Goal: Transaction & Acquisition: Purchase product/service

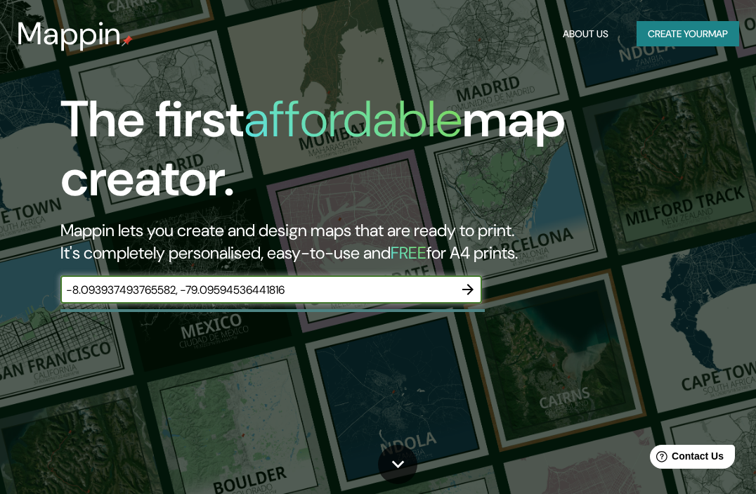
type input "-8.093937493765582, -79.09594536441816"
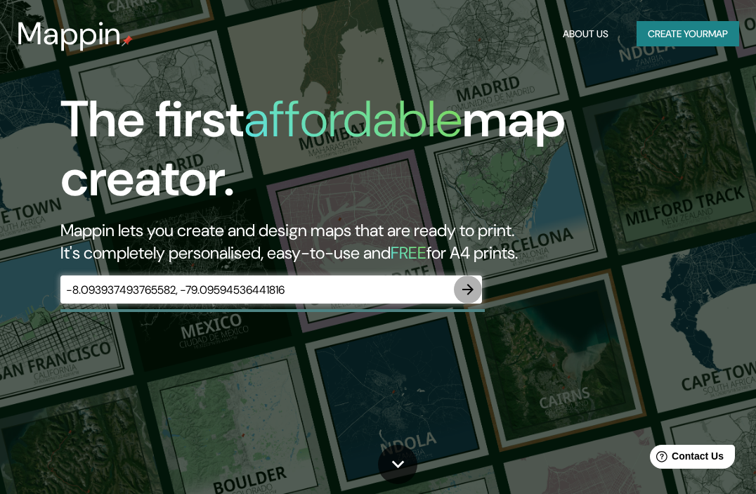
click at [471, 287] on icon "button" at bounding box center [467, 289] width 11 height 11
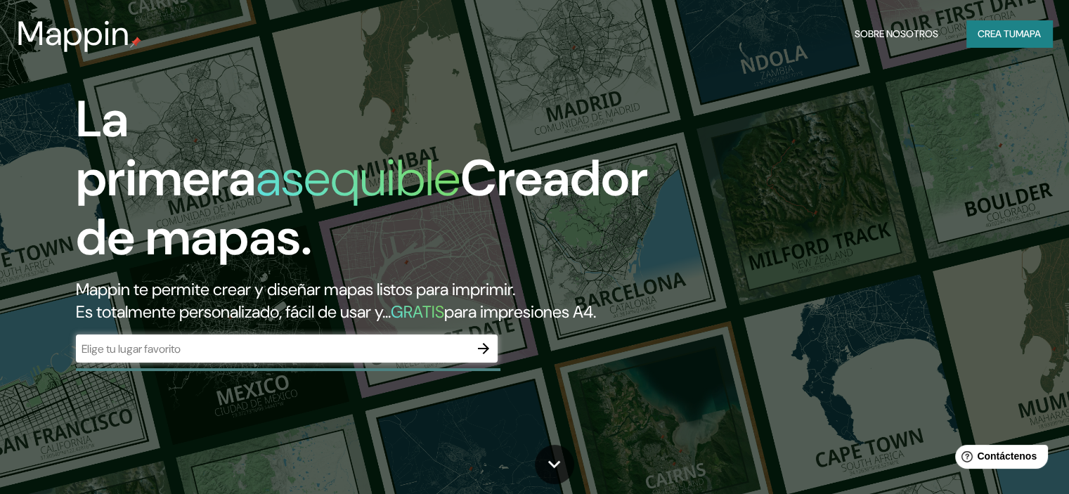
click at [309, 357] on input "text" at bounding box center [273, 349] width 394 height 16
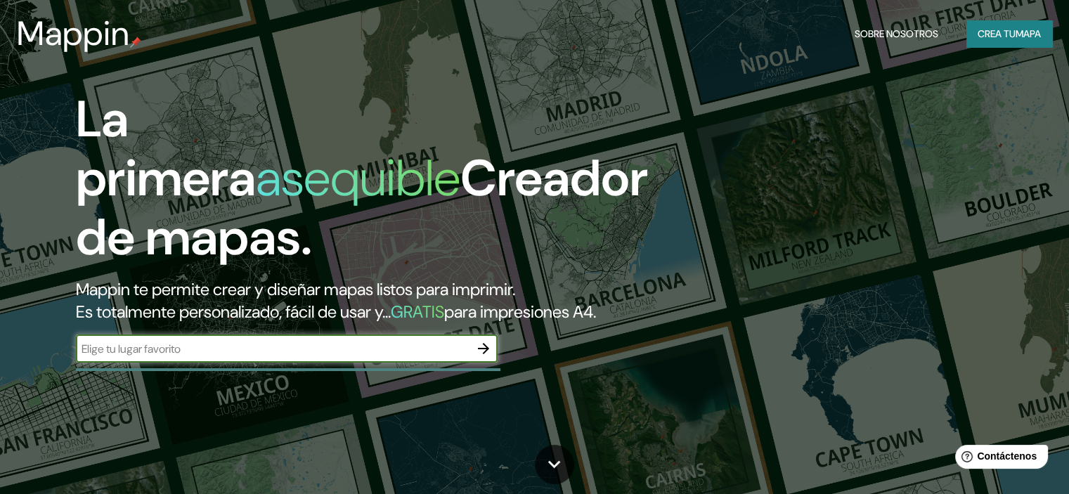
click at [485, 354] on icon "button" at bounding box center [483, 348] width 11 height 11
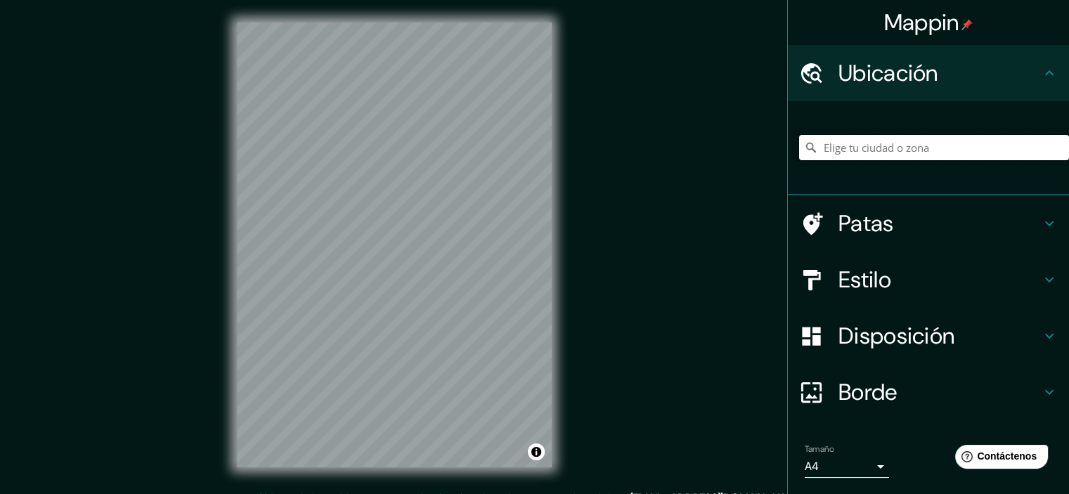
click at [755, 157] on input "Elige tu ciudad o zona" at bounding box center [934, 147] width 270 height 25
paste input "-8.084955385762564, -79.10811538593279"
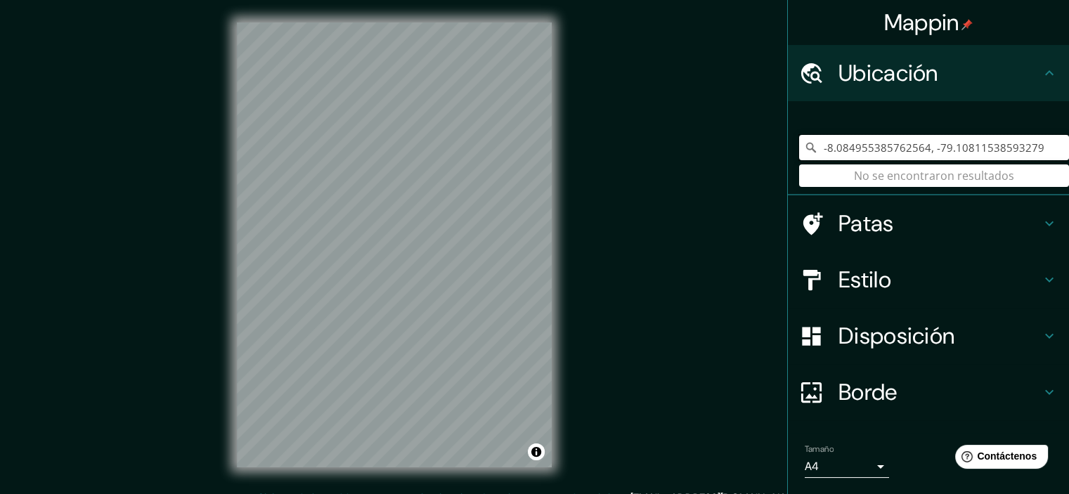
drag, startPoint x: 1037, startPoint y: 145, endPoint x: 824, endPoint y: 133, distance: 213.3
click at [755, 133] on div "-8.084955385762564, -79.10811538593279 No se encontraron resultados" at bounding box center [934, 147] width 270 height 70
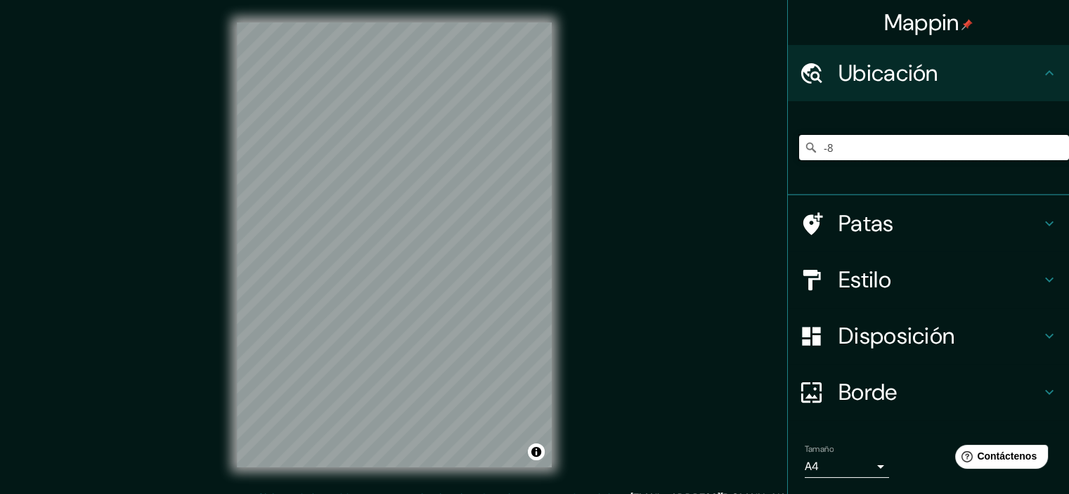
type input "-"
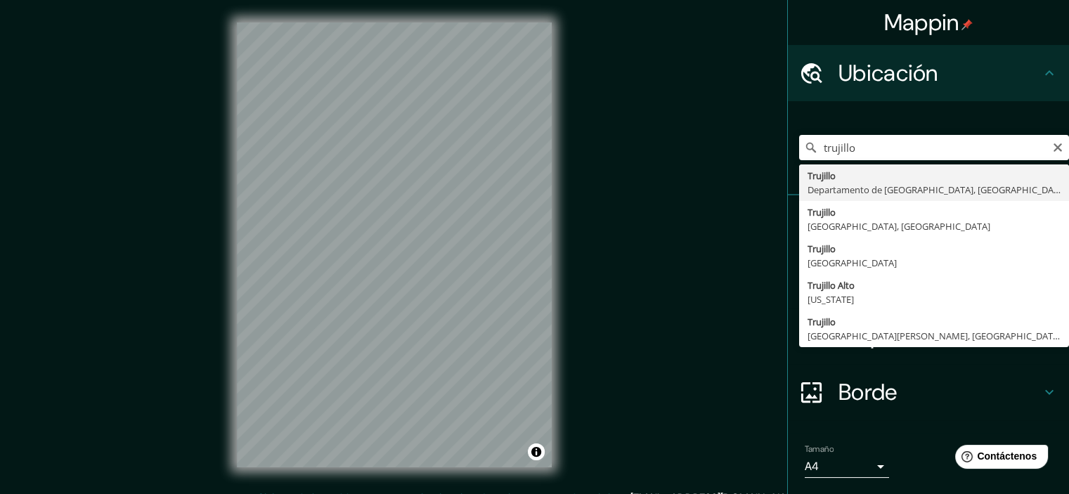
type input "Trujillo, Departamento de La Libertad, Perú"
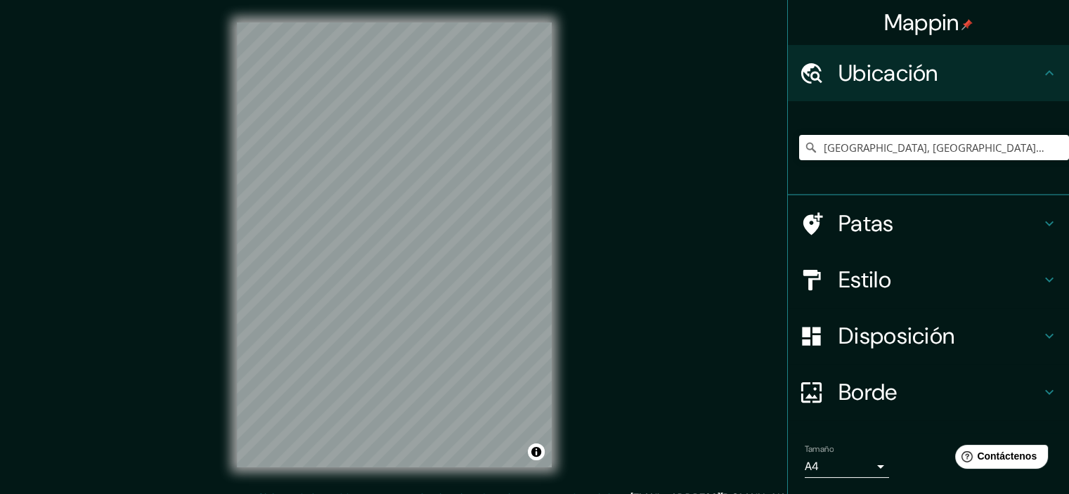
click at [755, 285] on h4 "Estilo" at bounding box center [939, 280] width 202 height 28
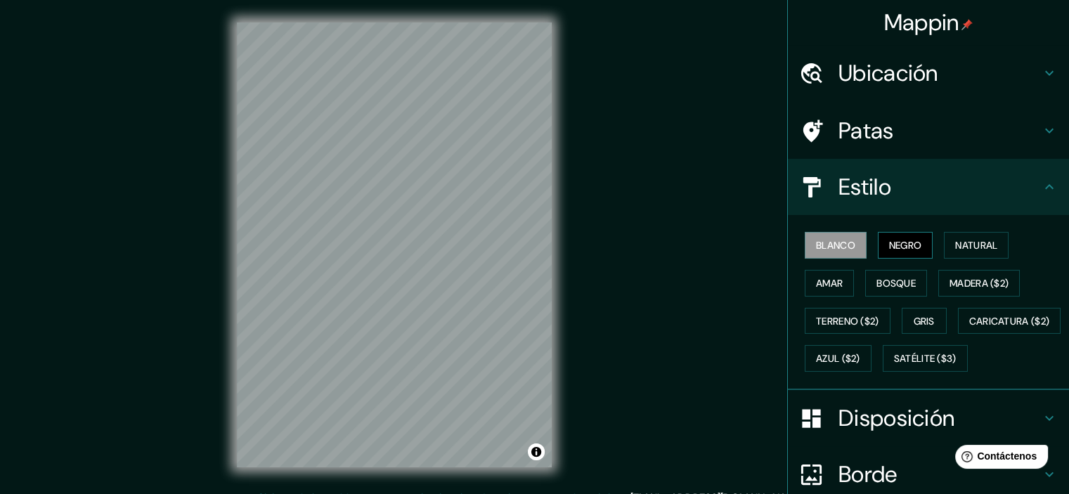
click at [755, 240] on font "Negro" at bounding box center [905, 245] width 33 height 13
click at [755, 239] on font "Blanco" at bounding box center [835, 245] width 39 height 13
click at [755, 270] on button "Bosque" at bounding box center [896, 283] width 62 height 27
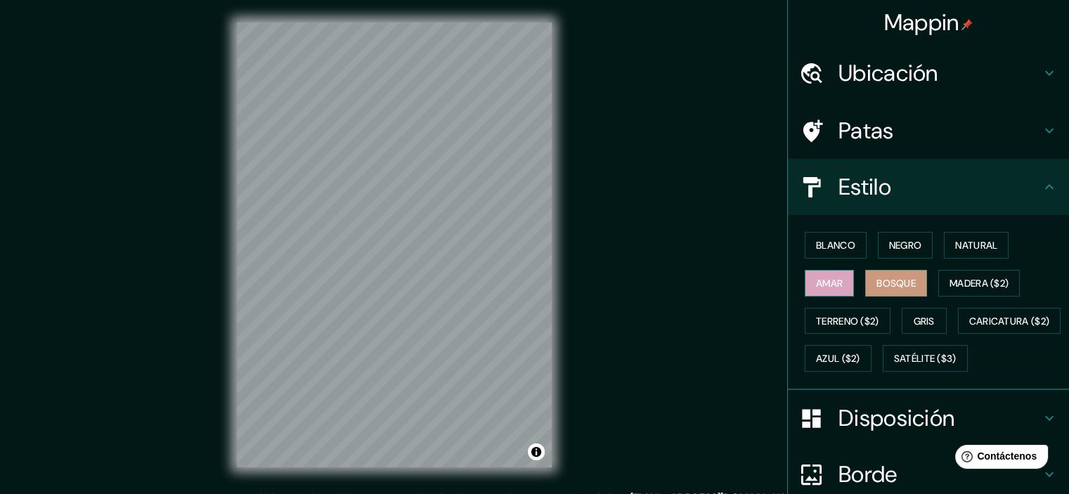
click at [755, 286] on font "Amar" at bounding box center [829, 283] width 27 height 13
click at [755, 278] on font "Bosque" at bounding box center [895, 283] width 39 height 13
click at [755, 246] on font "Natural" at bounding box center [976, 245] width 42 height 13
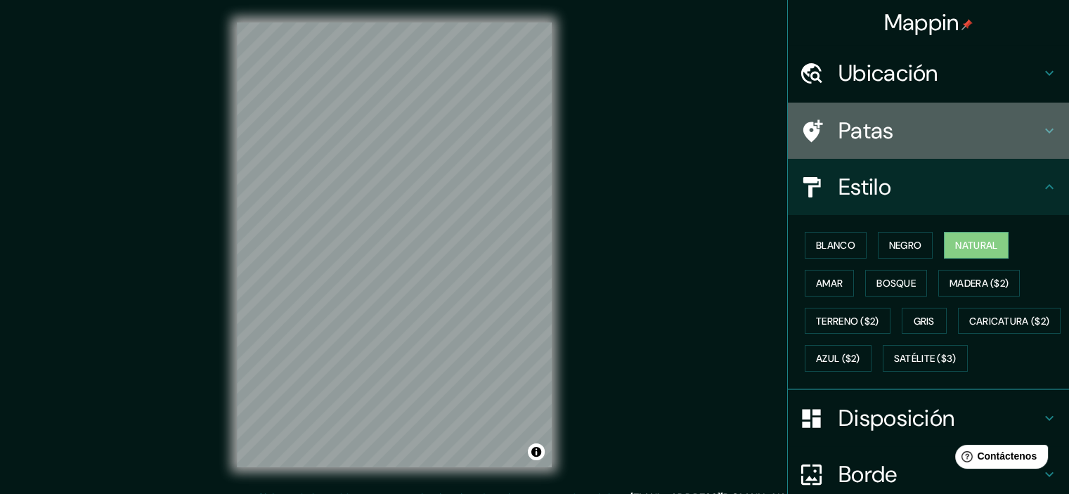
click at [755, 121] on h4 "Patas" at bounding box center [939, 131] width 202 height 28
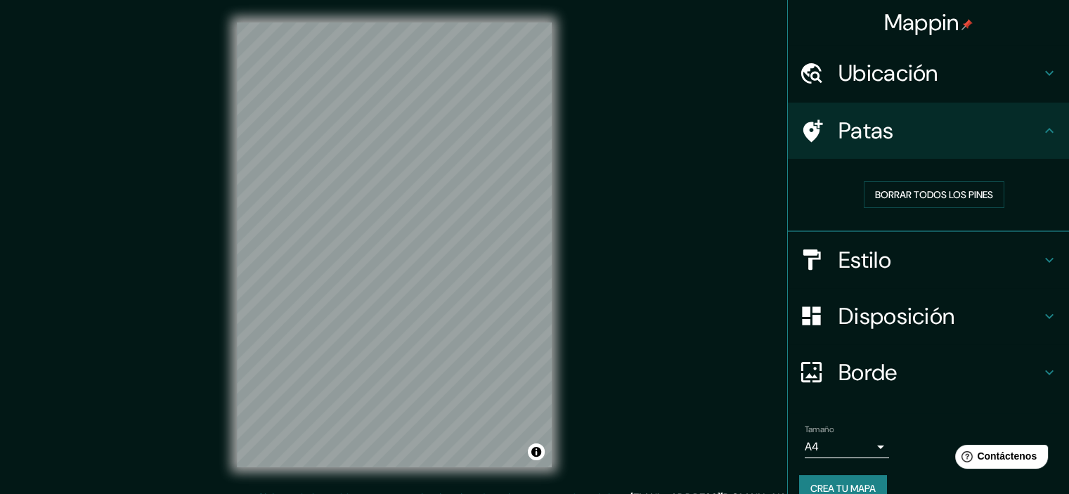
click at [755, 61] on font "Ubicación" at bounding box center [888, 73] width 100 height 30
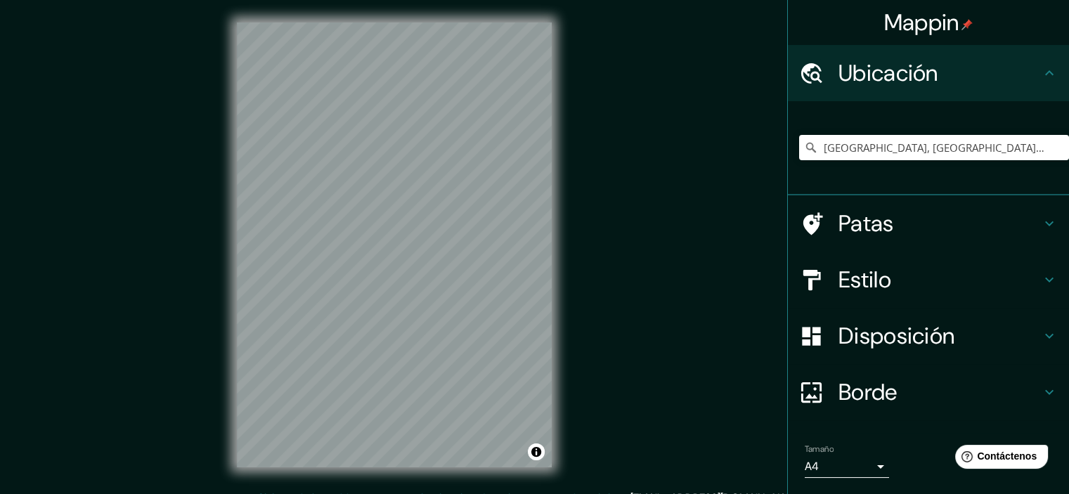
click at [755, 61] on font "Ubicación" at bounding box center [888, 73] width 100 height 30
click at [755, 284] on h4 "Estilo" at bounding box center [939, 280] width 202 height 28
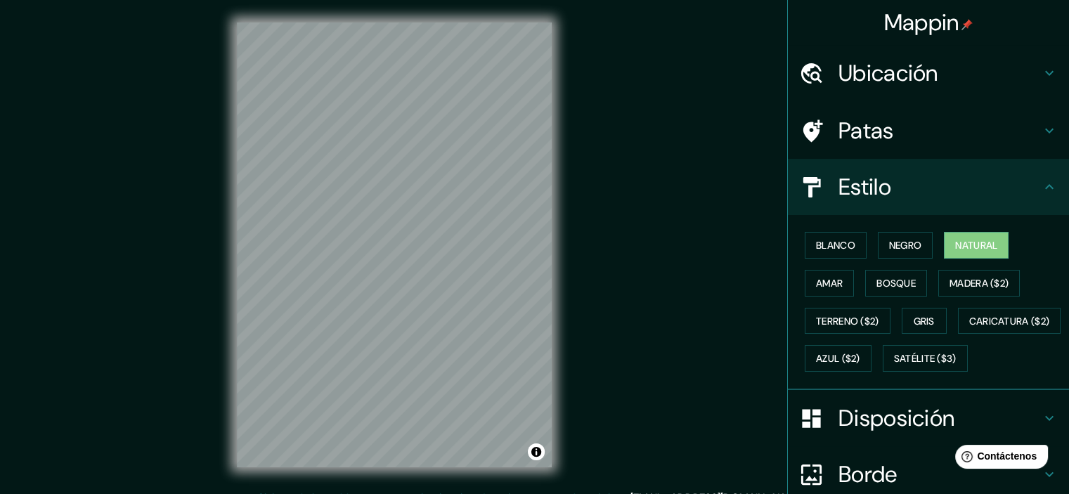
click at [755, 186] on h4 "Estilo" at bounding box center [939, 187] width 202 height 28
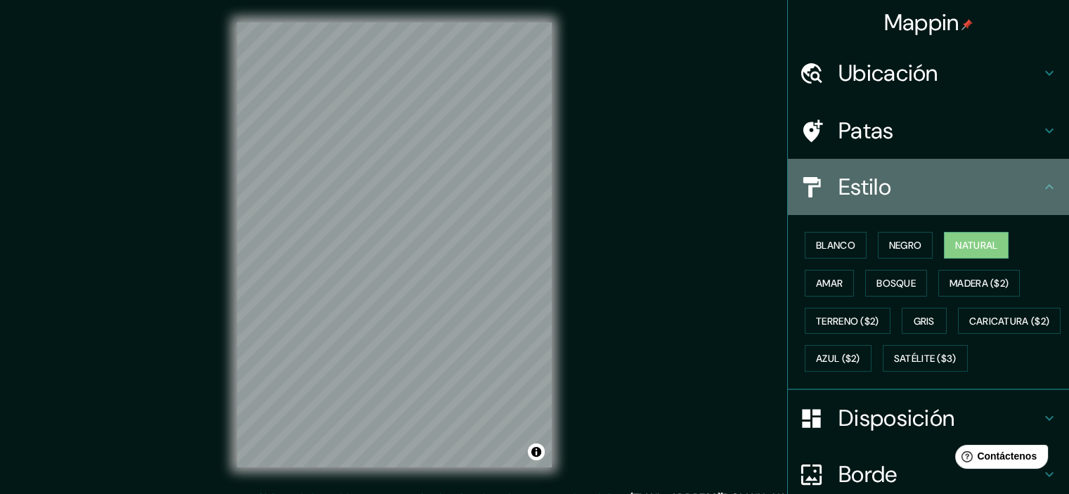
click at [755, 188] on icon at bounding box center [1049, 186] width 17 height 17
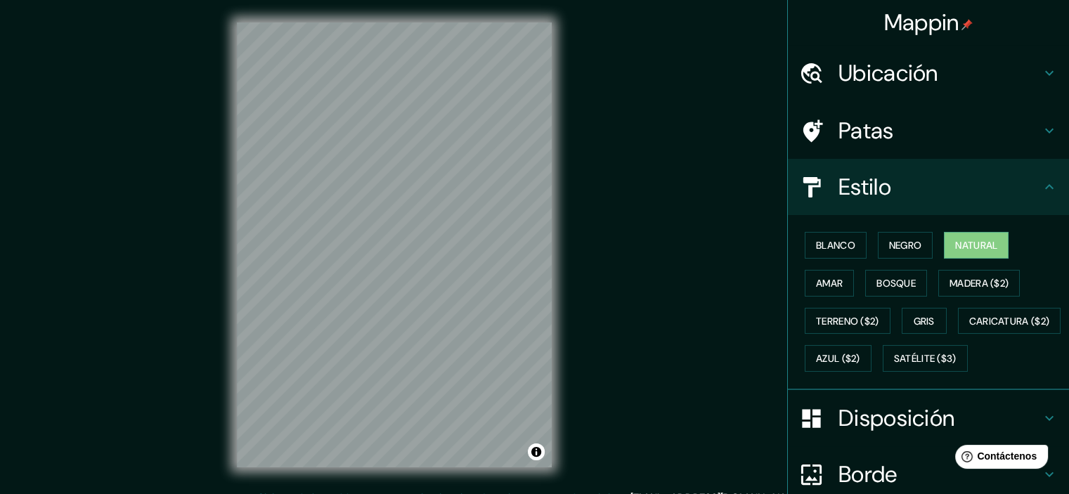
click at [755, 433] on font "Disposición" at bounding box center [896, 418] width 116 height 30
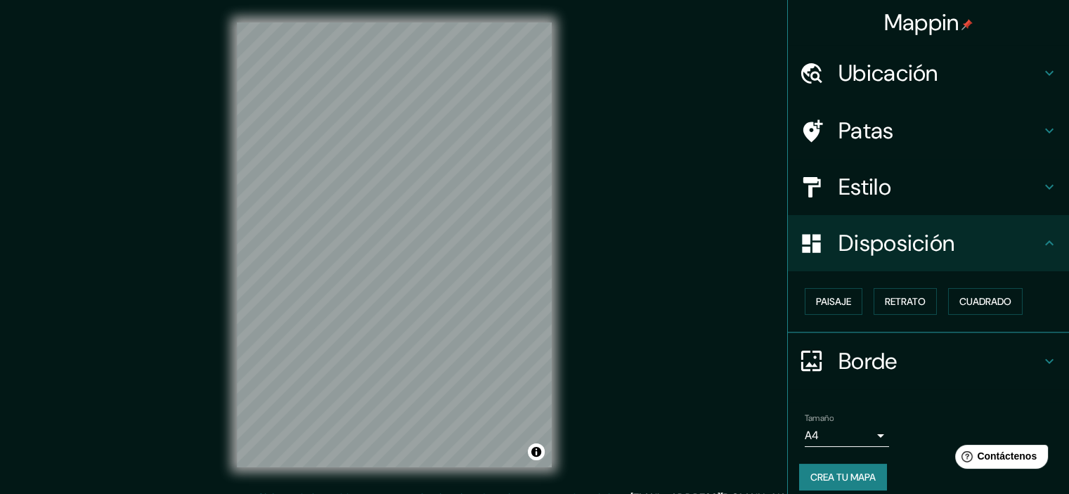
scroll to position [11, 0]
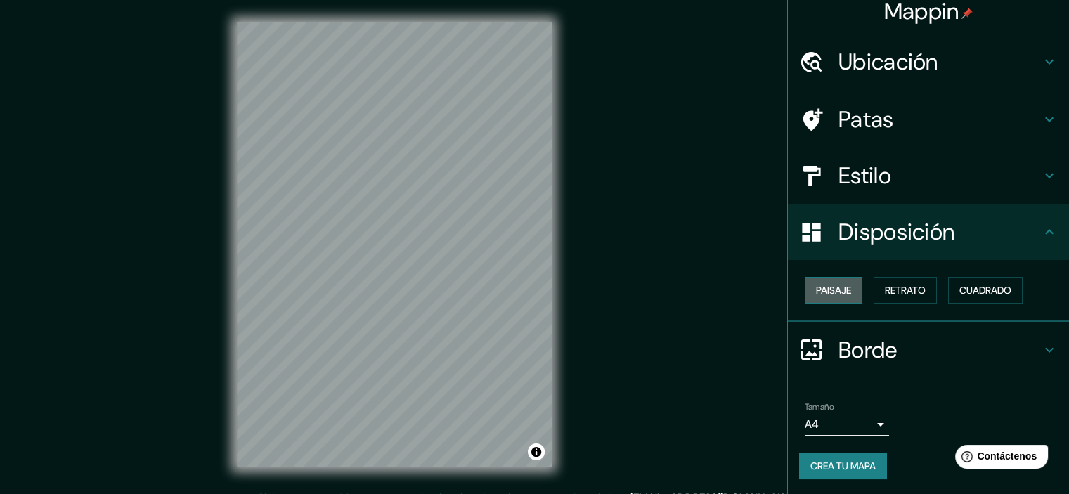
click at [755, 289] on font "Paisaje" at bounding box center [833, 290] width 35 height 13
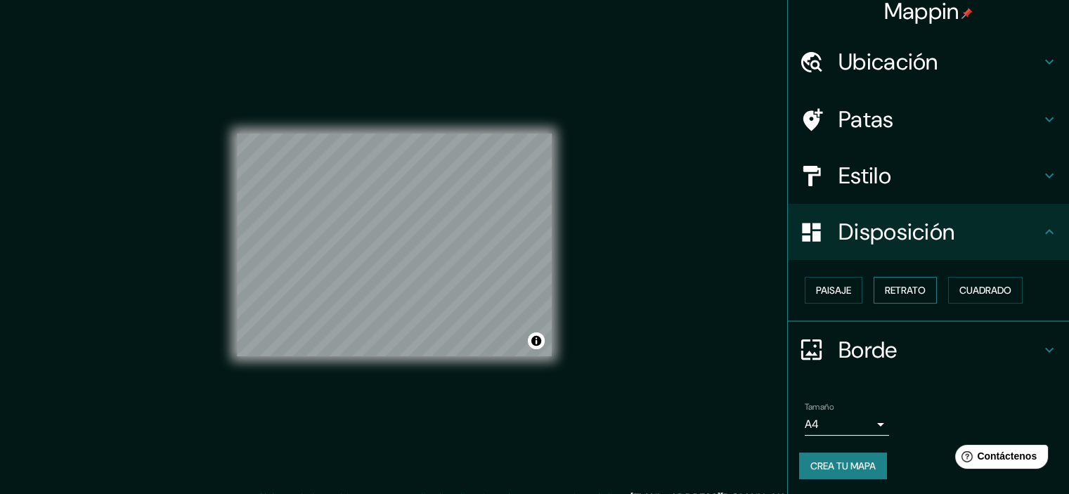
click at [755, 289] on font "Retrato" at bounding box center [905, 290] width 41 height 13
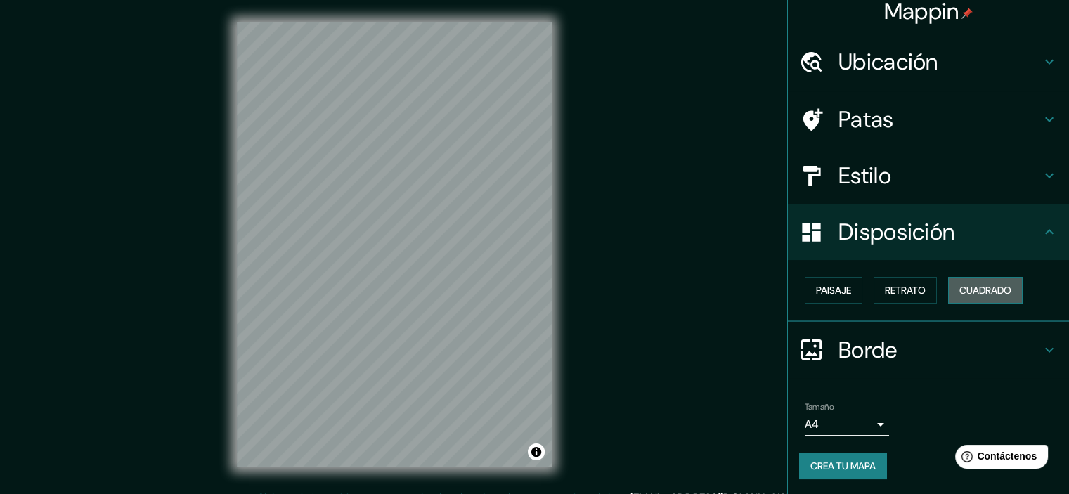
click at [755, 281] on font "Cuadrado" at bounding box center [985, 290] width 52 height 18
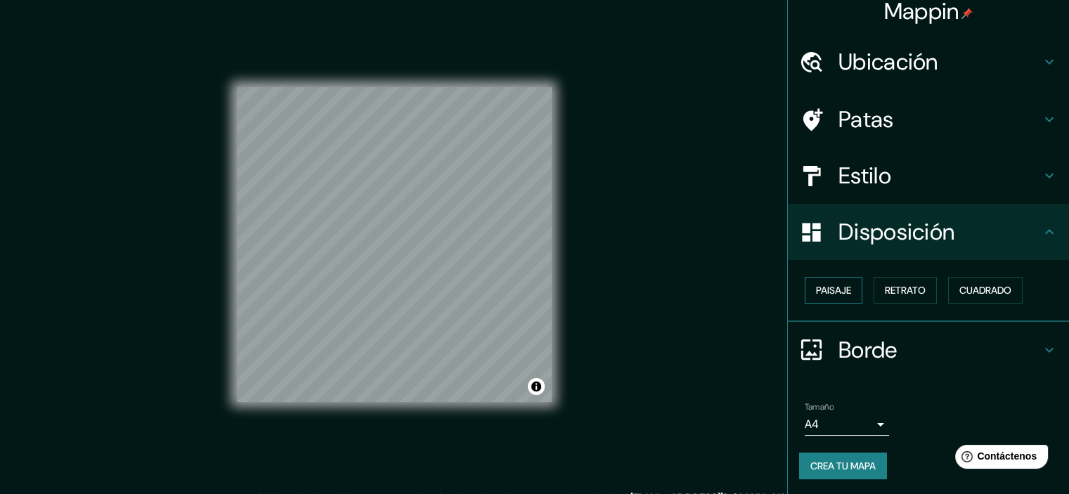
click at [755, 294] on font "Paisaje" at bounding box center [833, 290] width 35 height 13
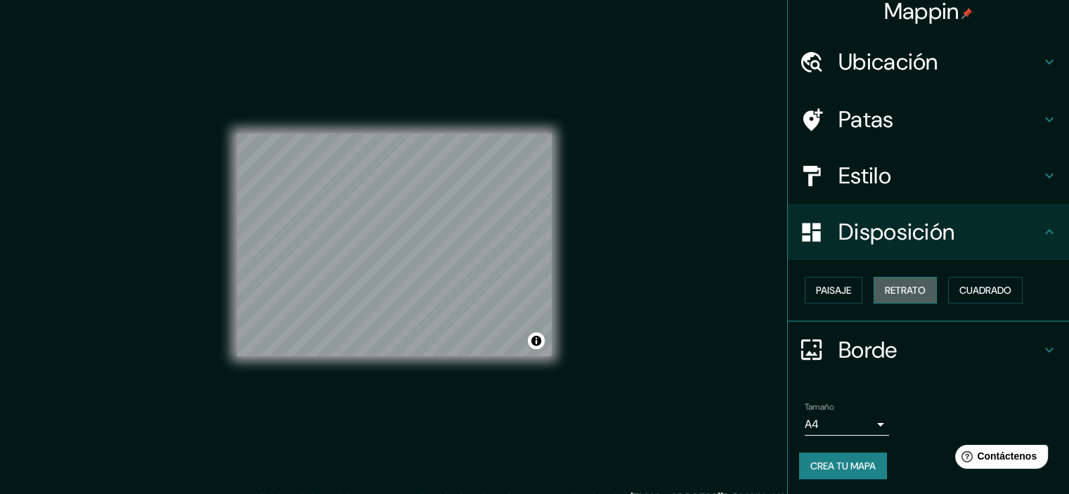
click at [755, 291] on font "Retrato" at bounding box center [905, 290] width 41 height 13
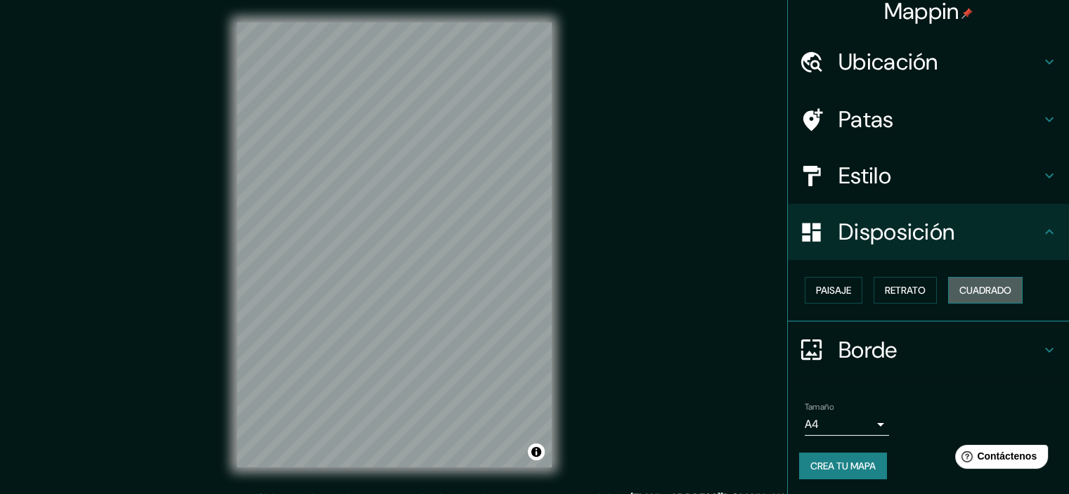
click at [755, 282] on font "Cuadrado" at bounding box center [985, 290] width 52 height 18
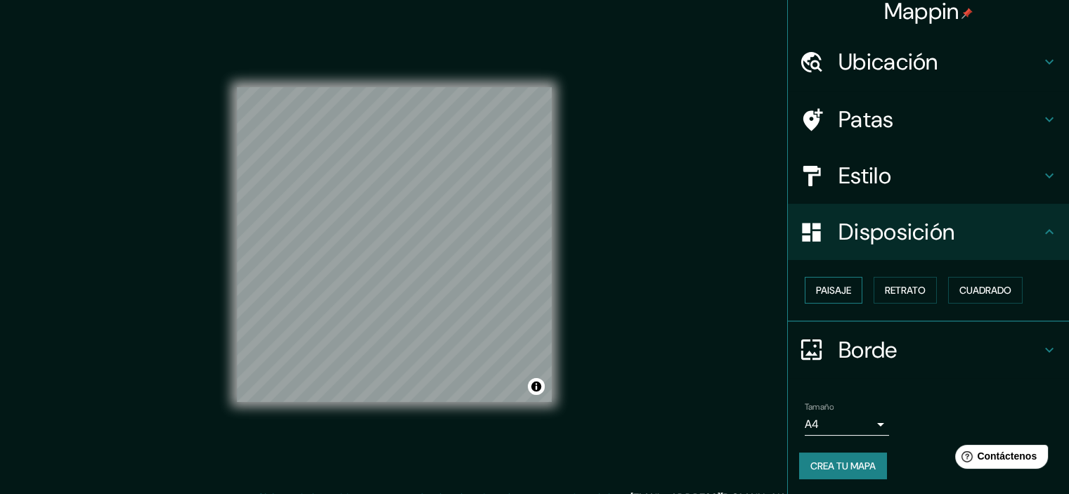
click at [755, 281] on font "Paisaje" at bounding box center [833, 290] width 35 height 18
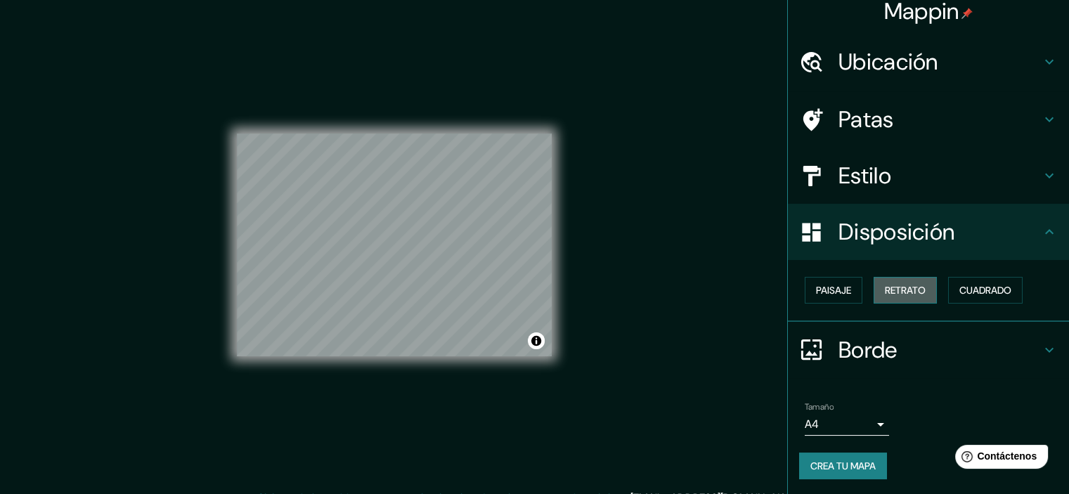
click at [755, 286] on font "Retrato" at bounding box center [905, 290] width 41 height 13
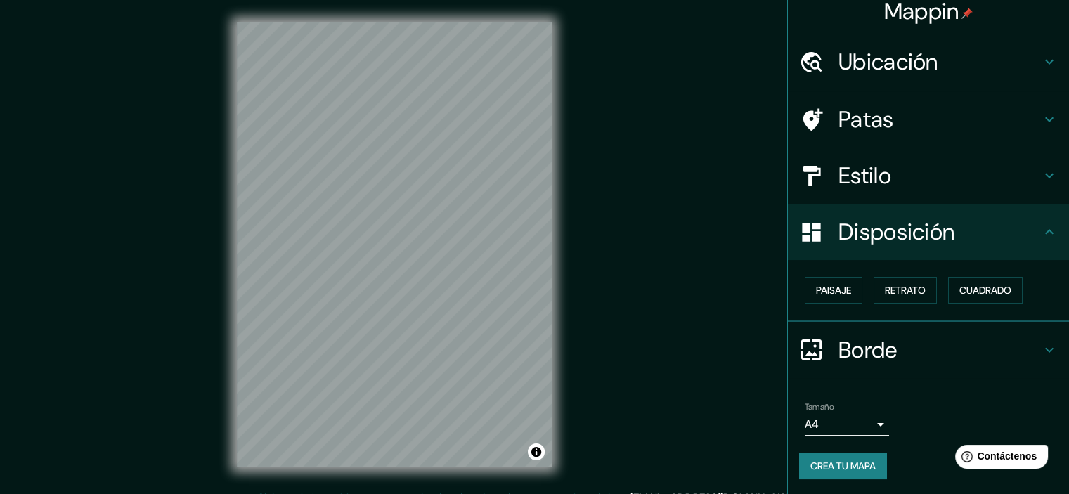
scroll to position [18, 0]
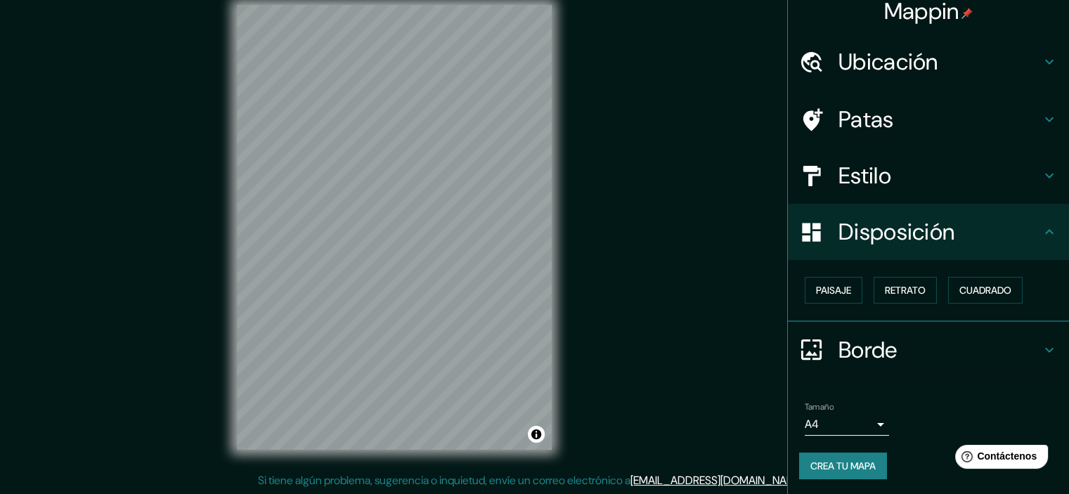
click at [755, 468] on font "Crea tu mapa" at bounding box center [842, 466] width 65 height 13
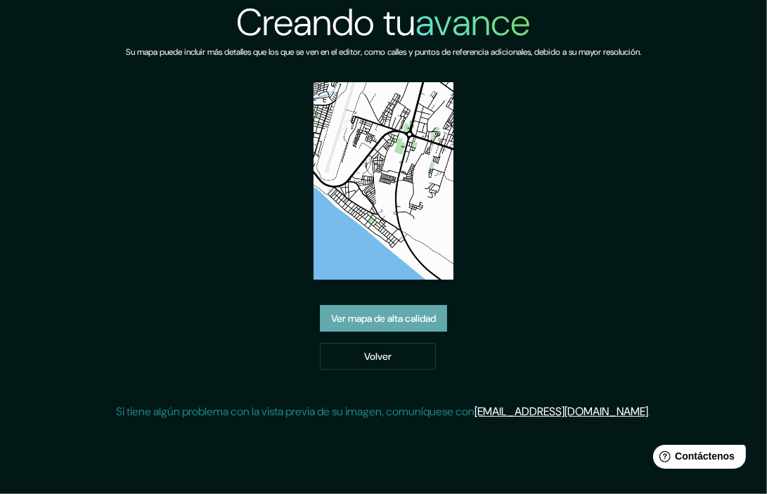
click at [394, 320] on font "Ver mapa de alta calidad" at bounding box center [383, 318] width 105 height 13
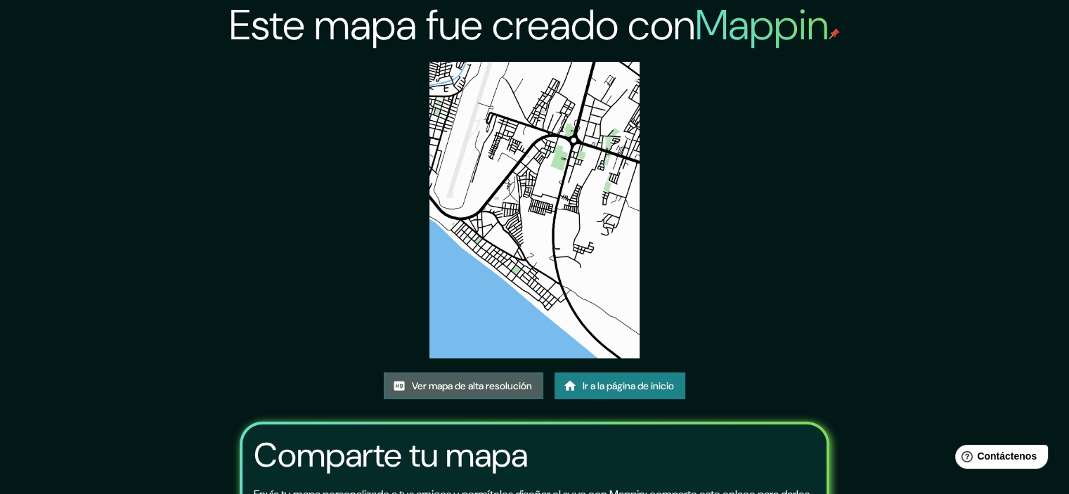
click at [476, 384] on font "Ver mapa de alta resolución" at bounding box center [472, 385] width 120 height 13
